Goal: Task Accomplishment & Management: Manage account settings

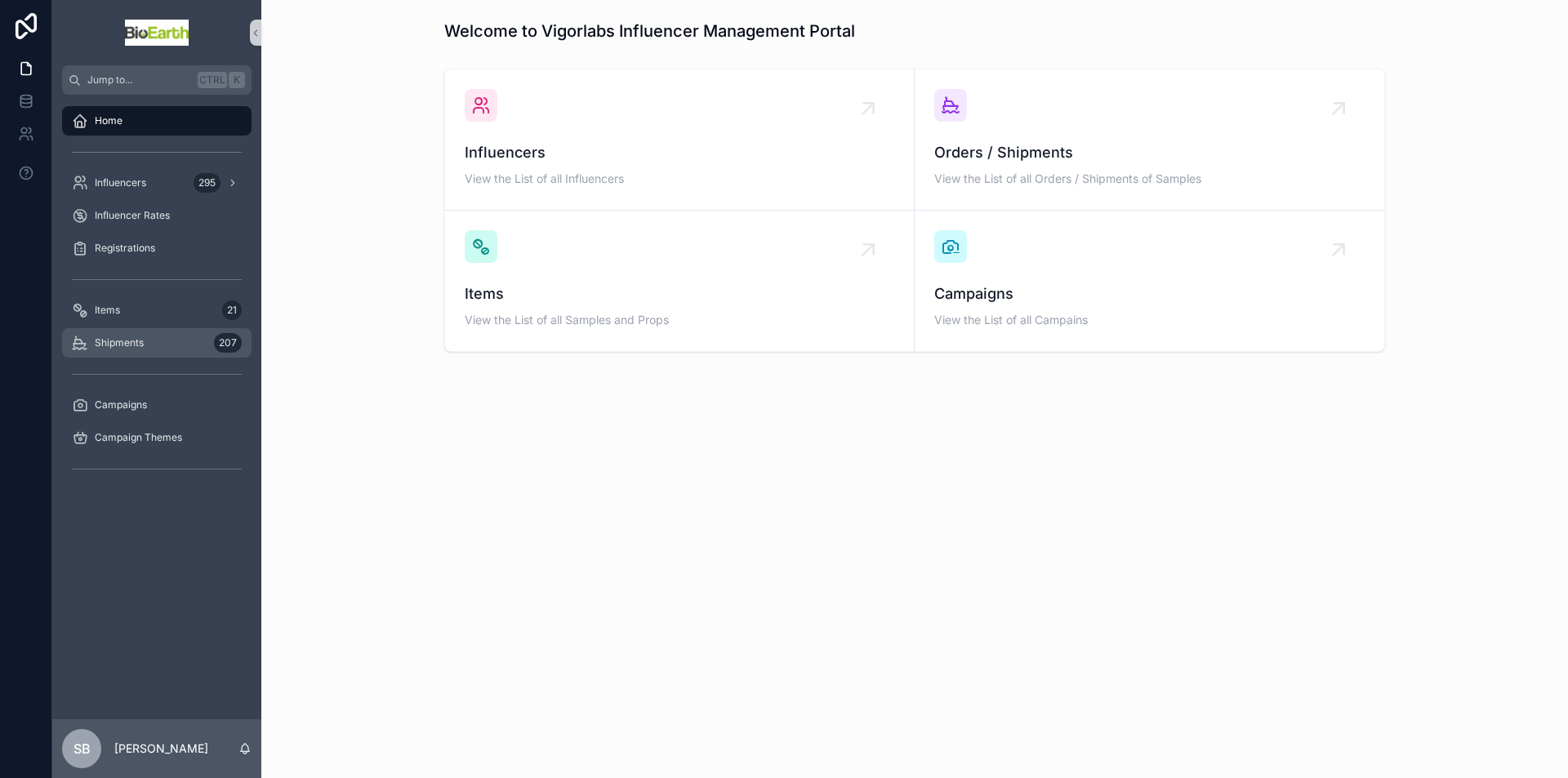
click at [135, 344] on span "Shipments" at bounding box center [119, 342] width 49 height 13
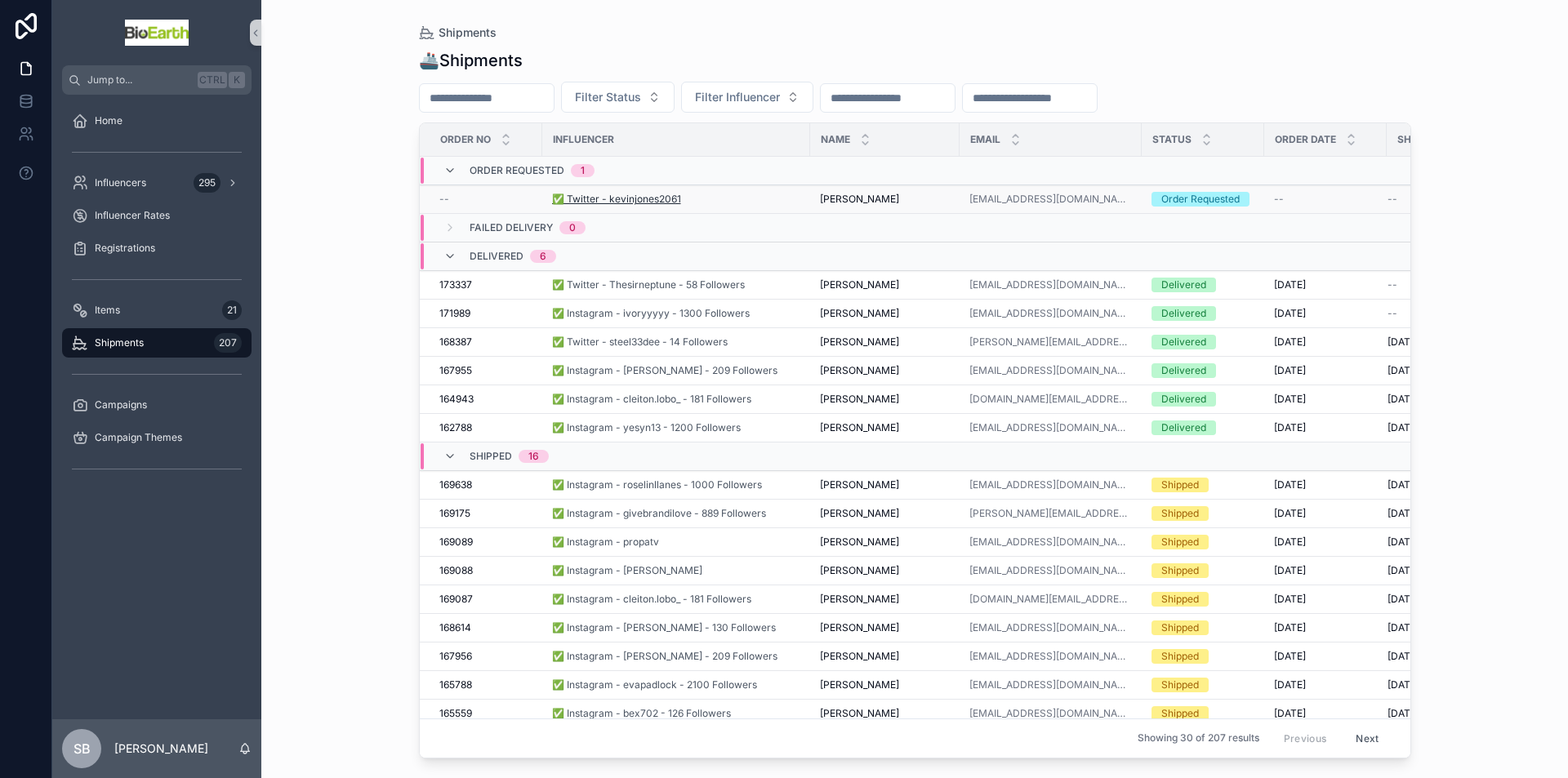
click at [628, 196] on span "✅ Twitter - kevinjones2061" at bounding box center [617, 199] width 129 height 13
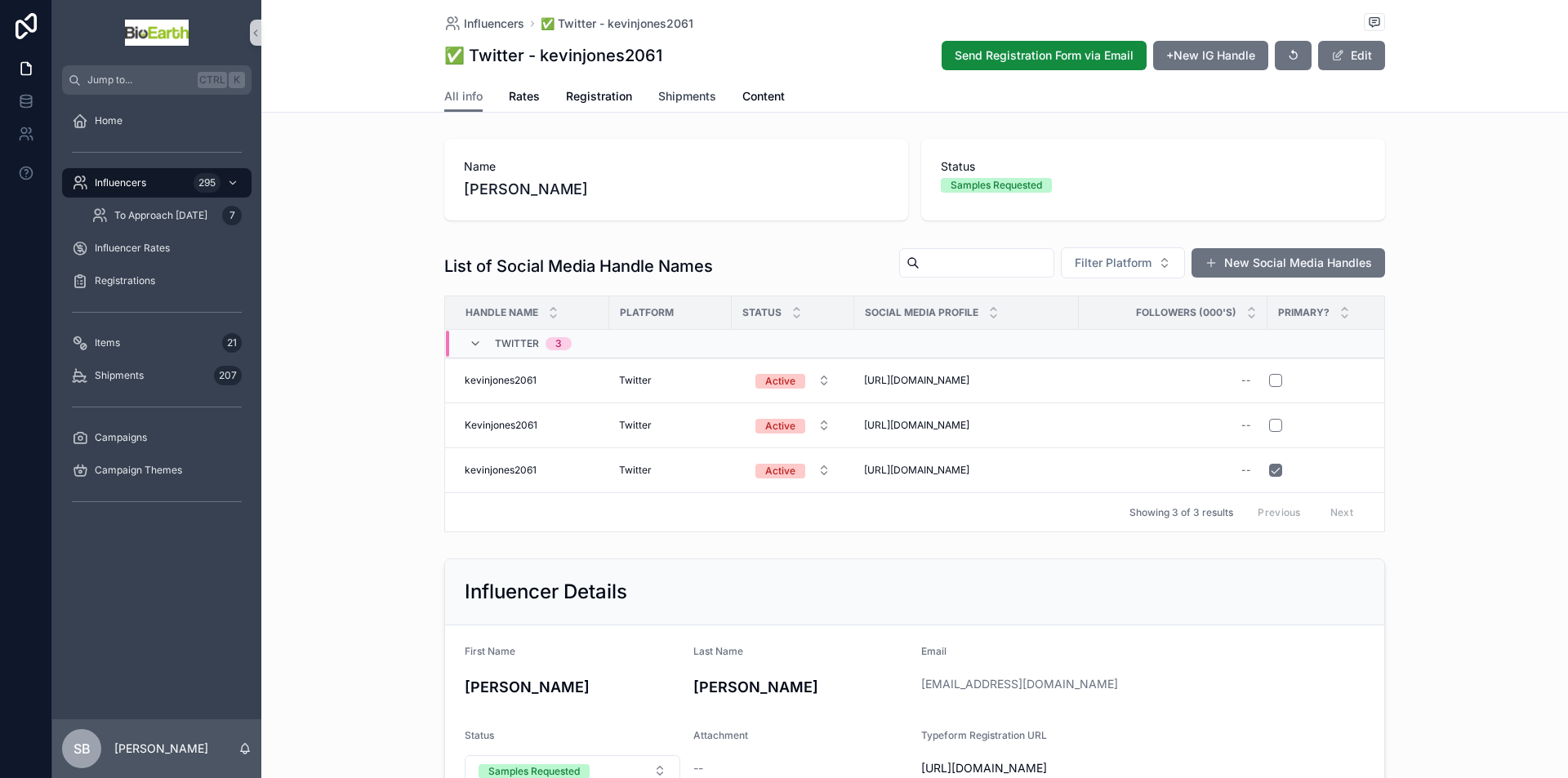
click at [683, 94] on span "Shipments" at bounding box center [687, 96] width 58 height 16
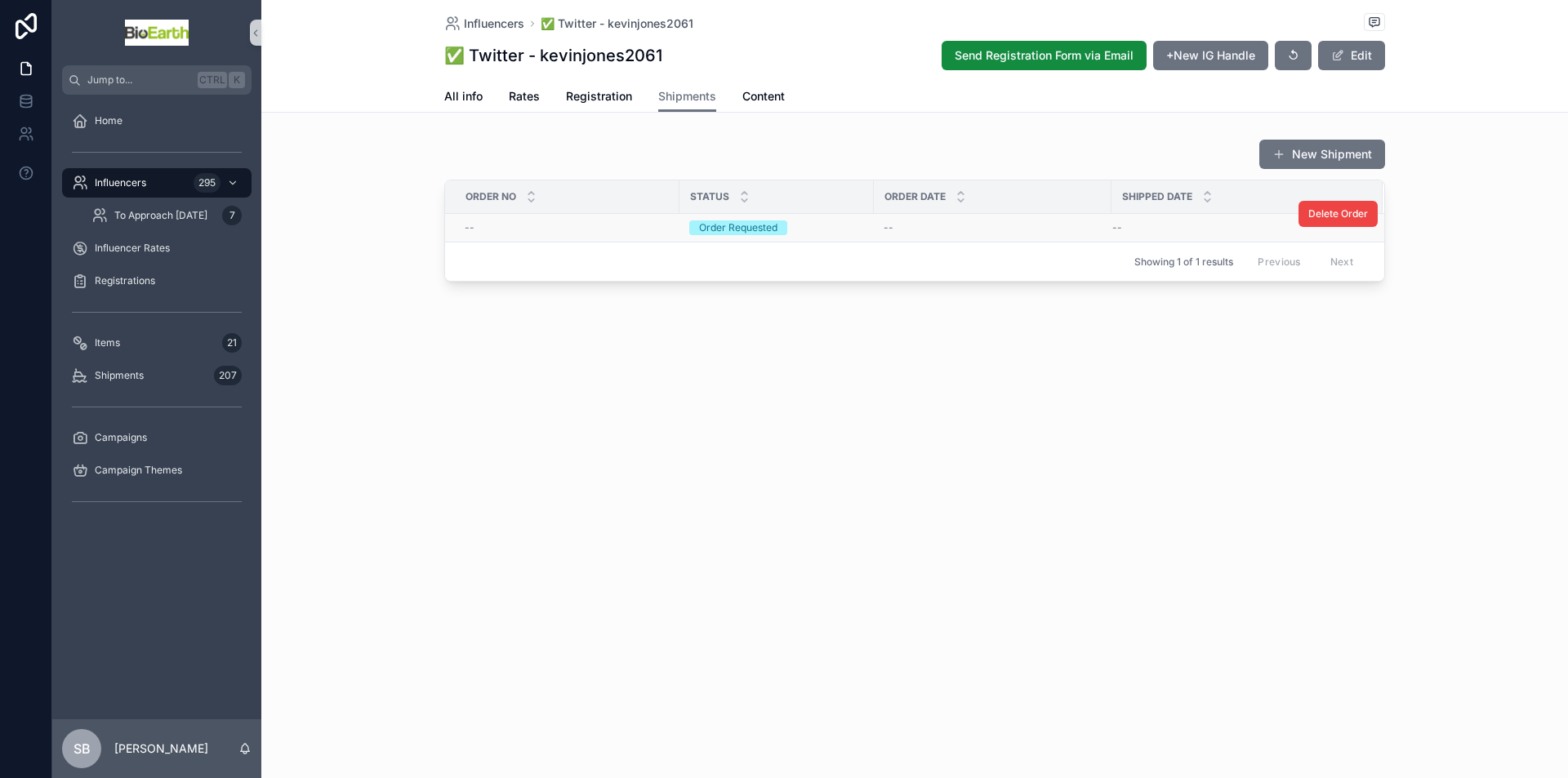
click at [755, 224] on div "Order Requested" at bounding box center [737, 227] width 78 height 15
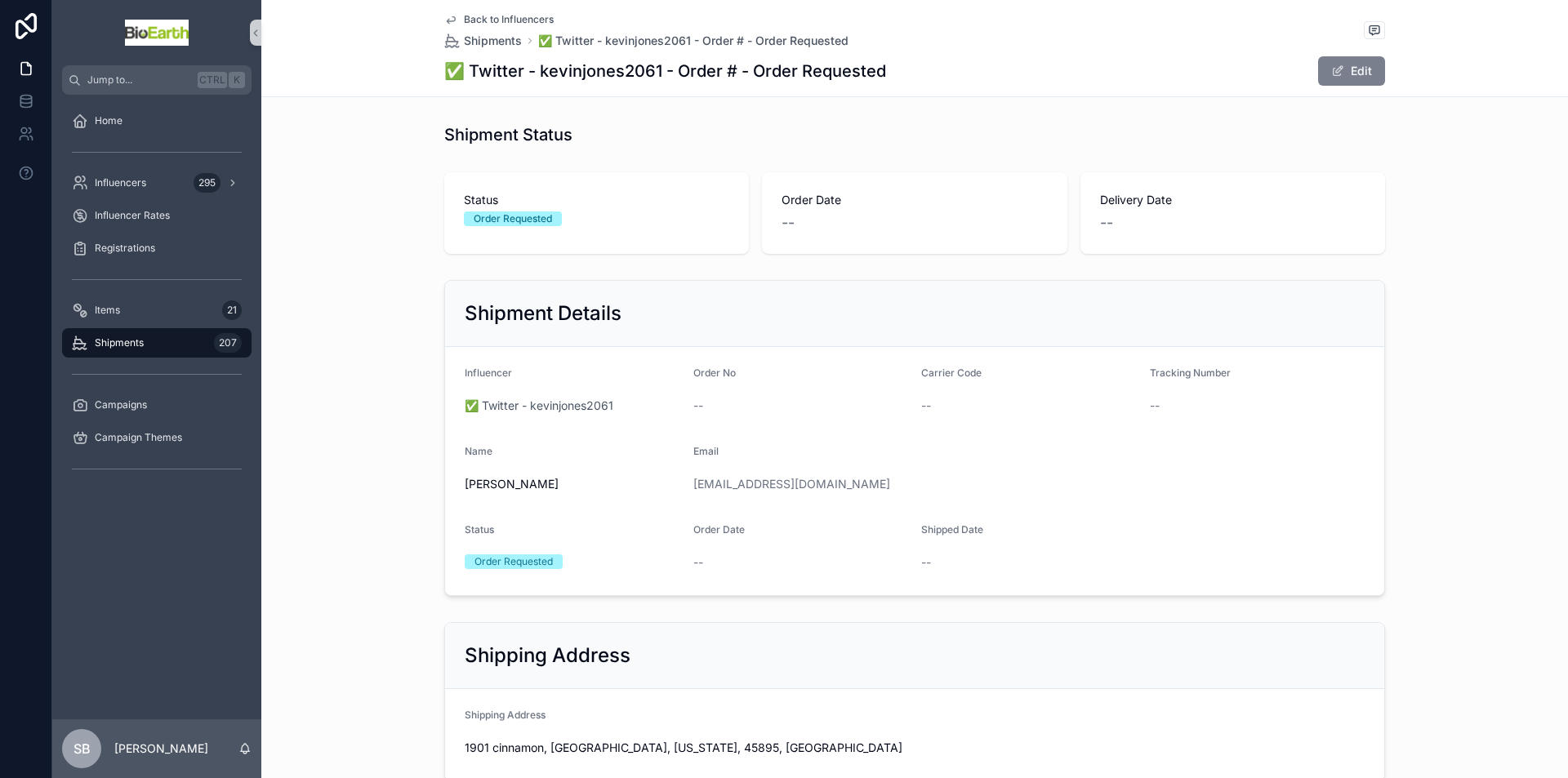
click at [1346, 75] on button "Edit" at bounding box center [1352, 71] width 67 height 29
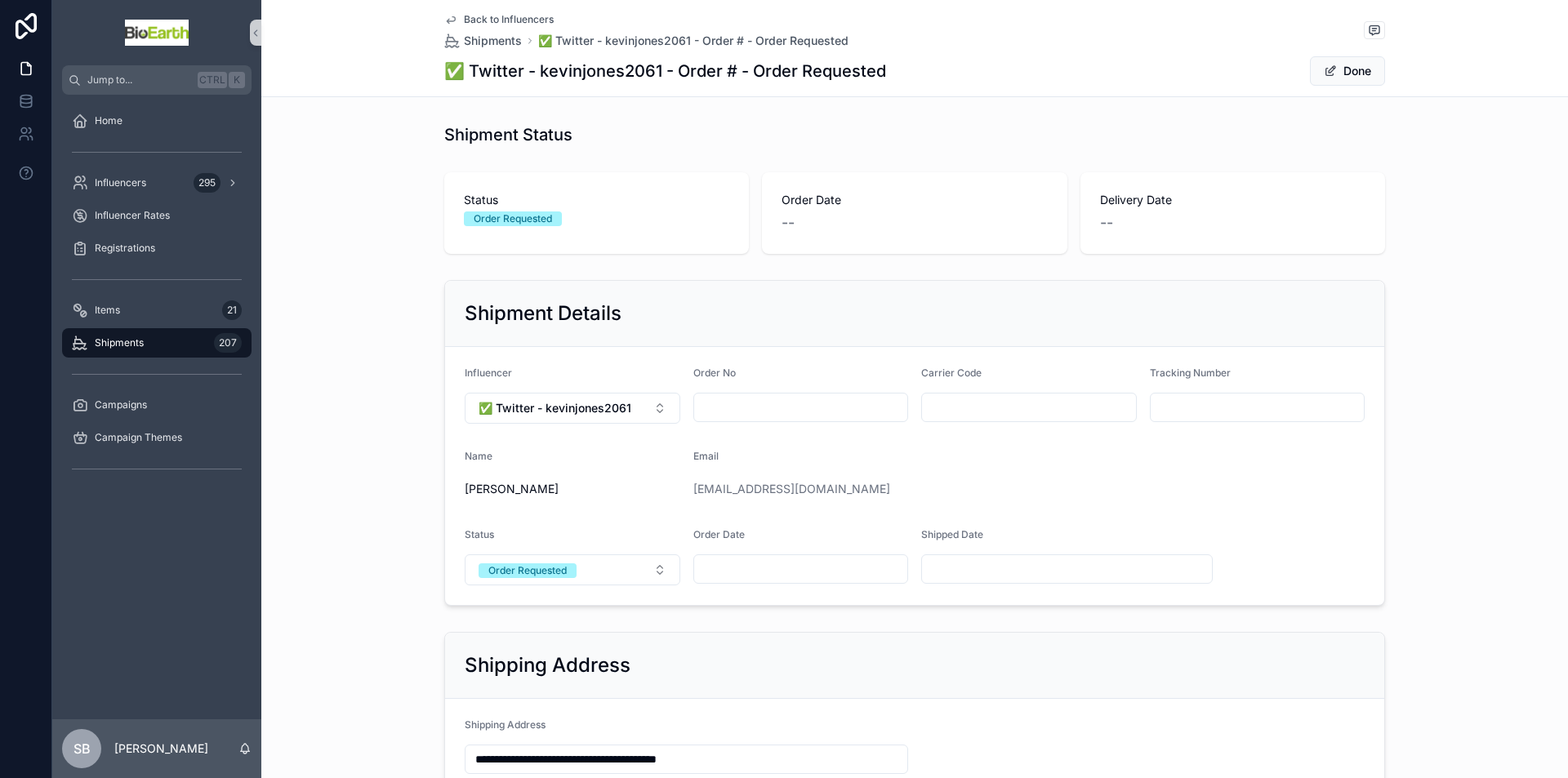
click at [741, 409] on input "scrollable content" at bounding box center [801, 408] width 214 height 23
drag, startPoint x: 741, startPoint y: 409, endPoint x: 712, endPoint y: 407, distance: 29.1
click at [712, 407] on input "scrollable content" at bounding box center [801, 408] width 214 height 23
paste input "******"
type input "******"
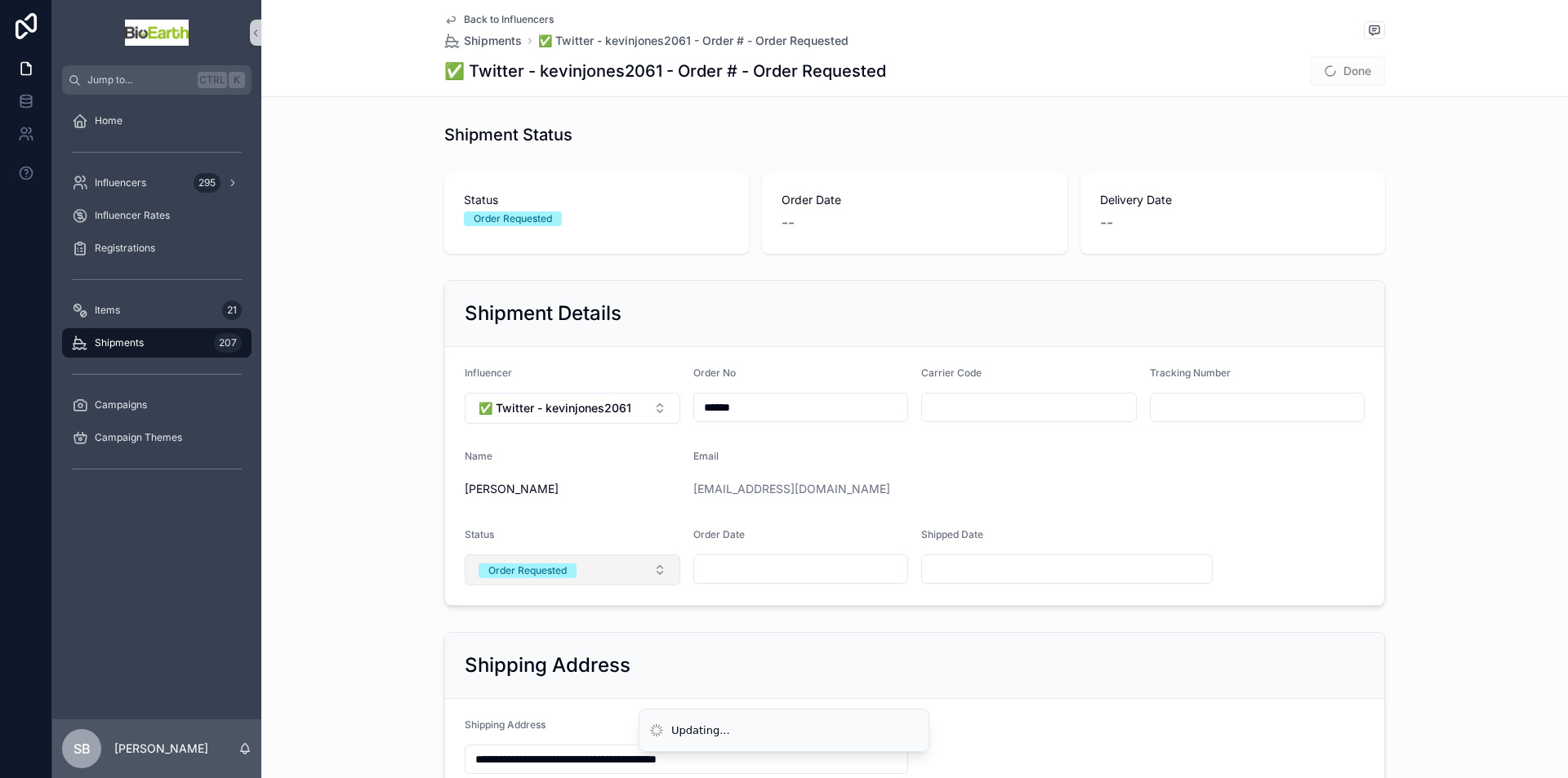
click at [551, 575] on div "Order Requested" at bounding box center [527, 570] width 78 height 15
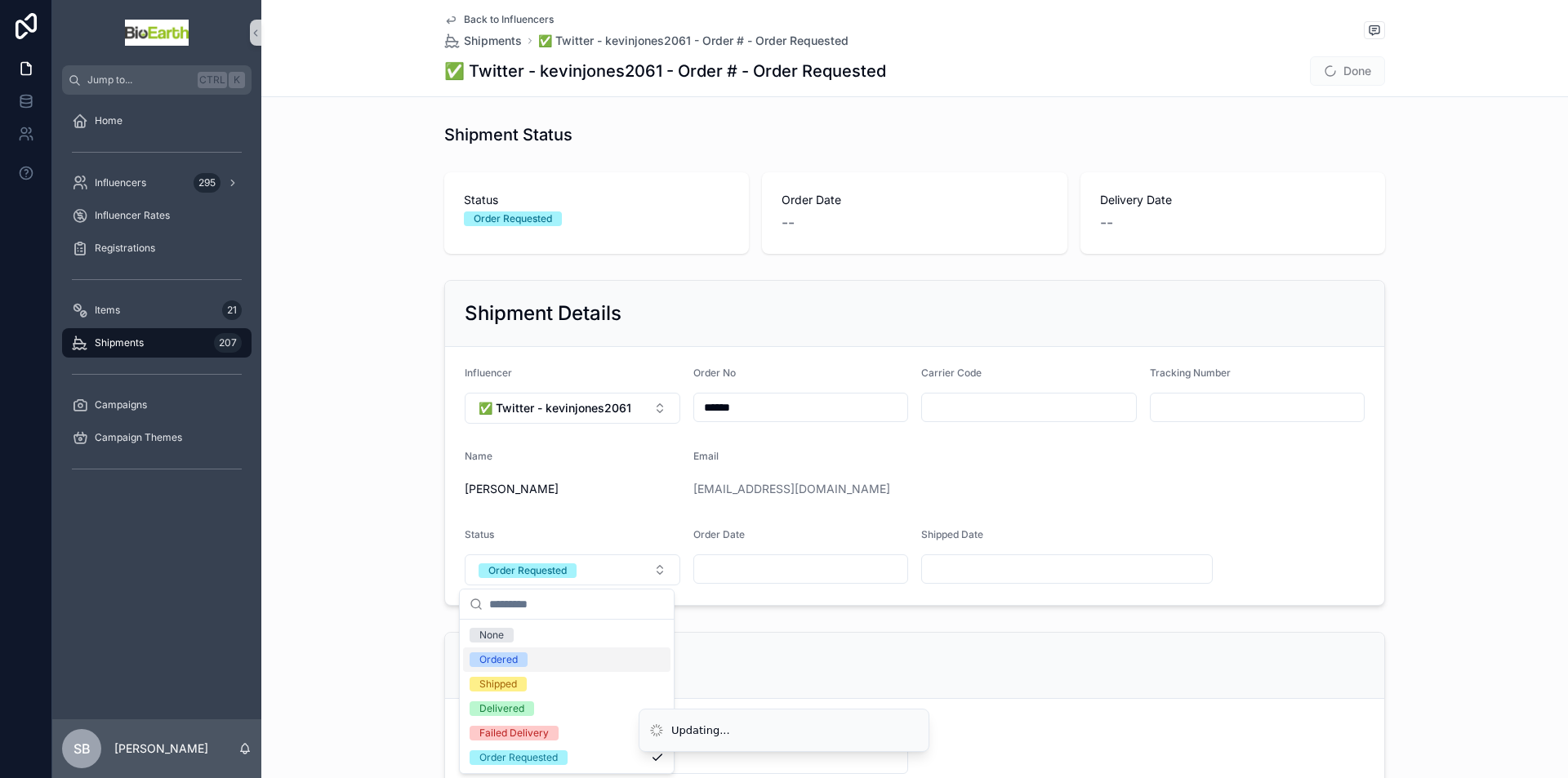
click at [498, 662] on div "Ordered" at bounding box center [498, 659] width 39 height 15
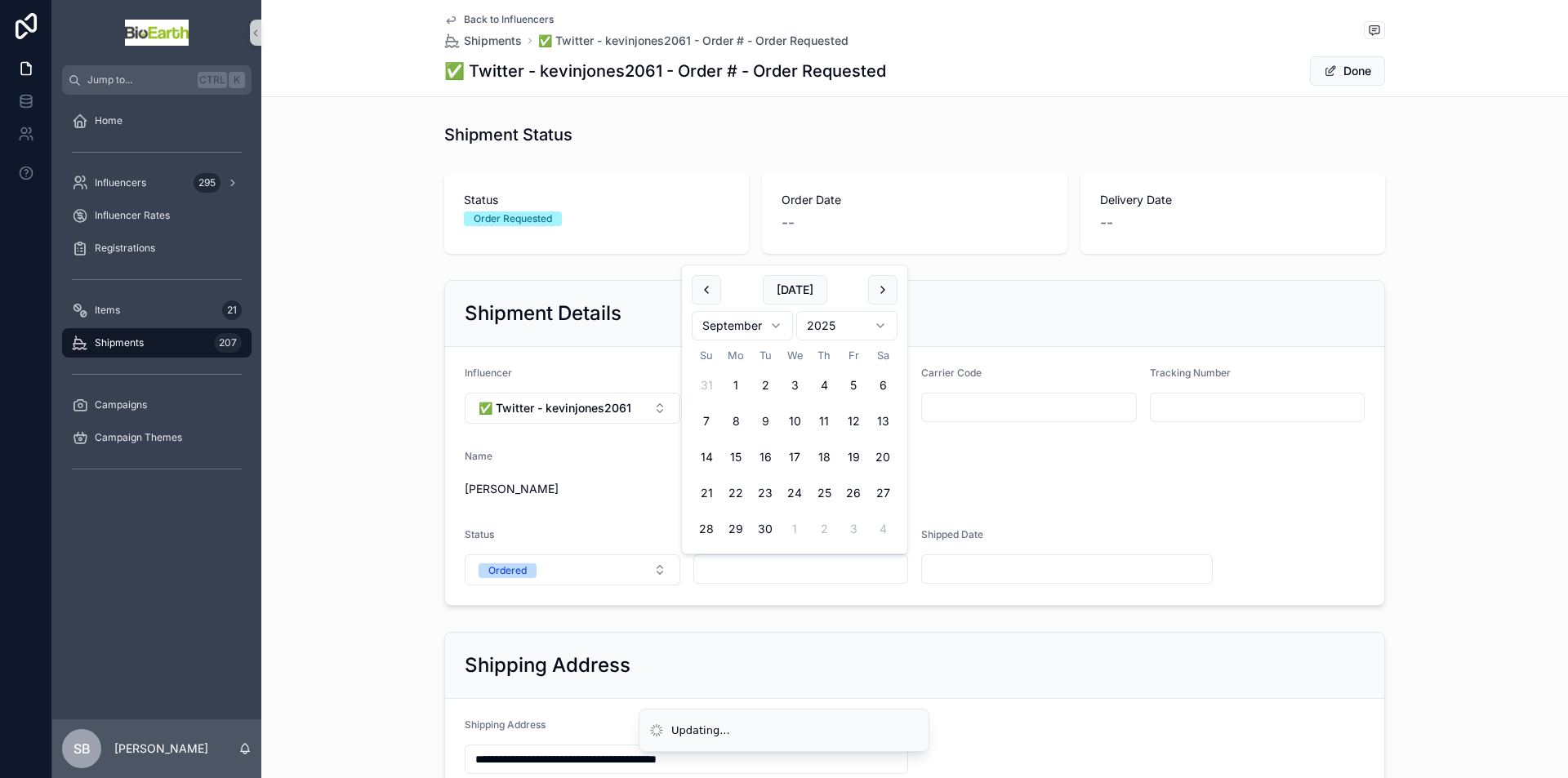
click at [740, 572] on input "scrollable content" at bounding box center [801, 569] width 214 height 23
click at [763, 423] on button "9" at bounding box center [765, 421] width 29 height 29
type input "********"
click at [1041, 459] on div "Email" at bounding box center [991, 459] width 595 height 20
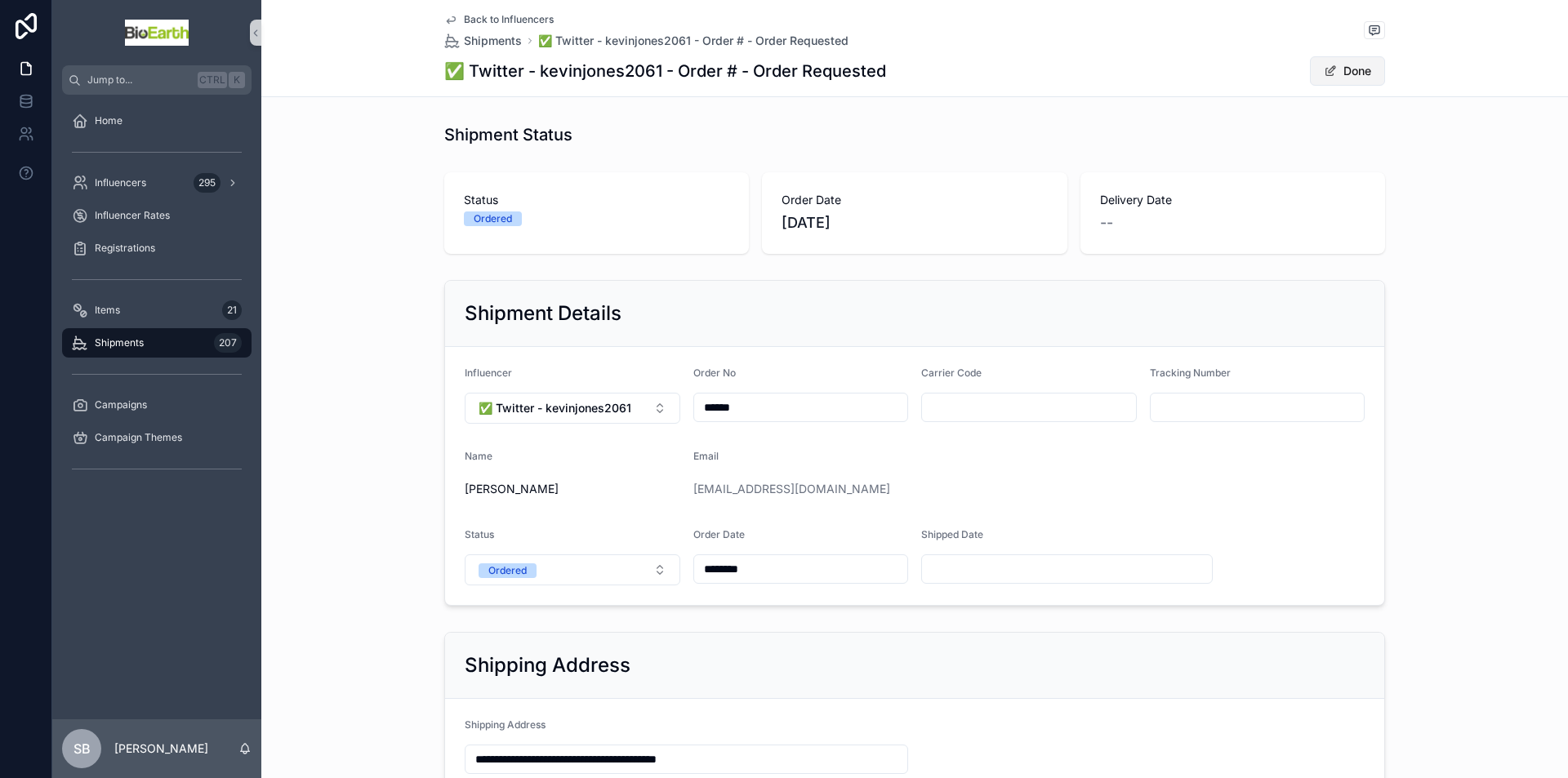
click at [1343, 66] on button "Done" at bounding box center [1347, 71] width 75 height 29
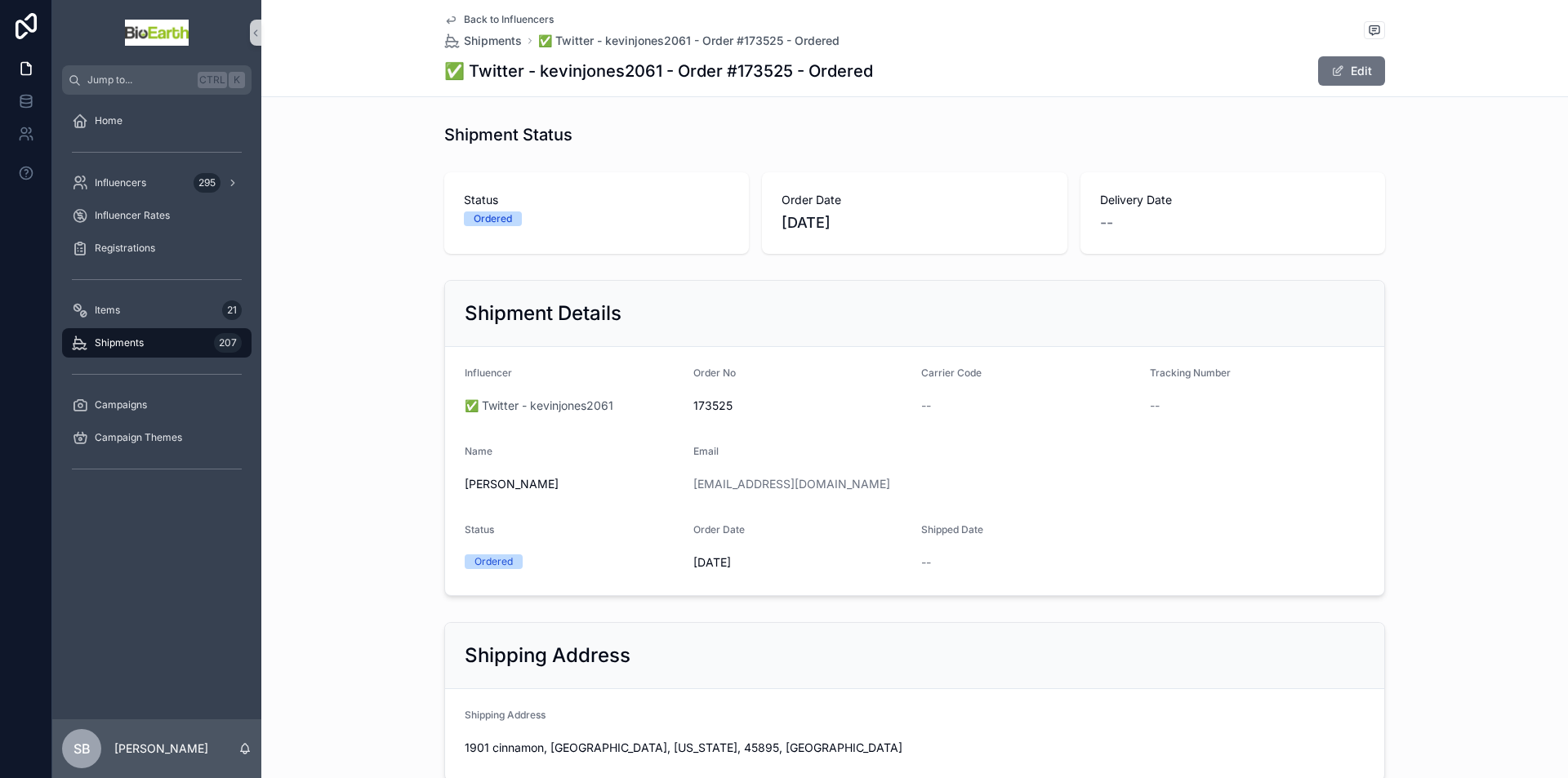
click at [118, 341] on span "Shipments" at bounding box center [119, 342] width 49 height 13
